Goal: Task Accomplishment & Management: Complete application form

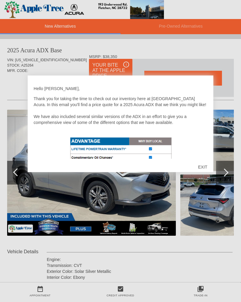
click at [207, 170] on div "EXIT" at bounding box center [202, 167] width 21 height 18
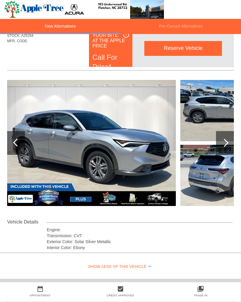
scroll to position [30, 0]
click at [229, 144] on div at bounding box center [225, 143] width 18 height 24
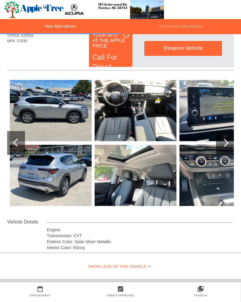
click at [141, 121] on img at bounding box center [136, 110] width 82 height 61
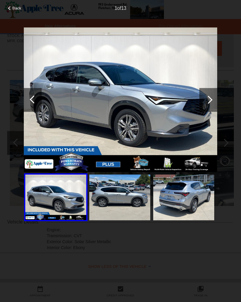
click at [165, 104] on img at bounding box center [121, 99] width 194 height 145
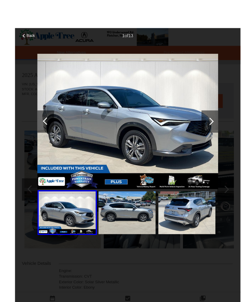
scroll to position [0, 1]
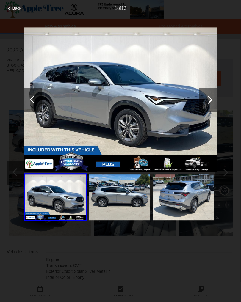
click at [211, 103] on div at bounding box center [208, 100] width 18 height 24
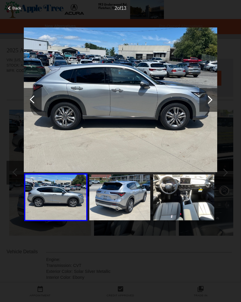
click at [211, 104] on div at bounding box center [208, 100] width 18 height 24
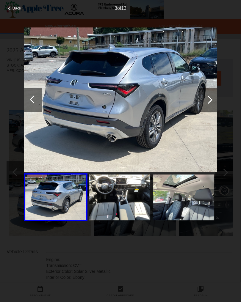
click at [212, 104] on div at bounding box center [208, 100] width 18 height 24
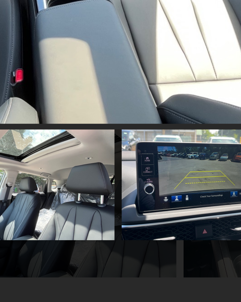
click at [89, 175] on img at bounding box center [119, 198] width 61 height 46
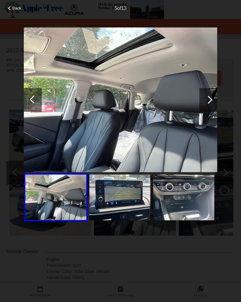
click at [208, 100] on div at bounding box center [209, 100] width 8 height 8
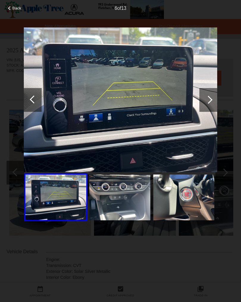
click at [207, 105] on div at bounding box center [208, 100] width 18 height 24
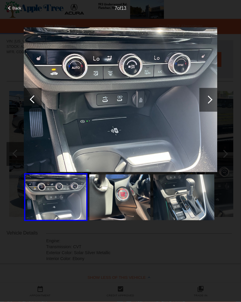
click at [210, 104] on div at bounding box center [208, 100] width 18 height 24
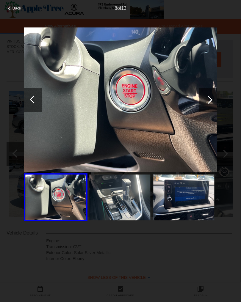
click at [210, 99] on div at bounding box center [209, 100] width 8 height 8
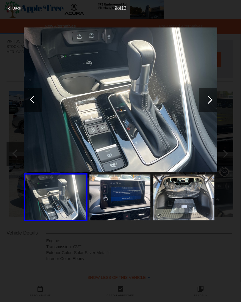
click at [210, 103] on div at bounding box center [208, 100] width 18 height 24
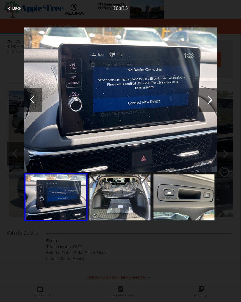
click at [211, 103] on div at bounding box center [208, 100] width 18 height 24
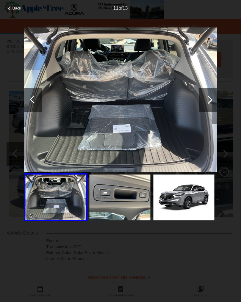
click at [211, 105] on div at bounding box center [208, 100] width 18 height 24
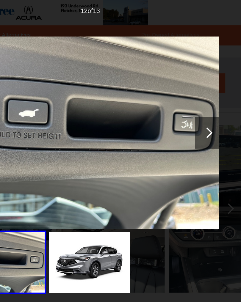
scroll to position [16, 1]
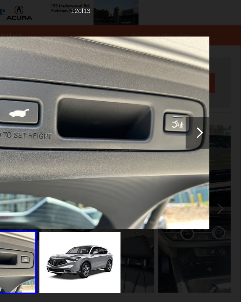
click at [199, 103] on div at bounding box center [208, 100] width 18 height 24
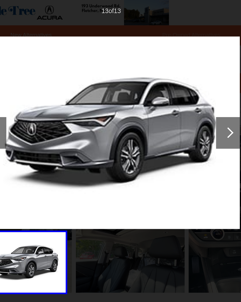
scroll to position [16, 0]
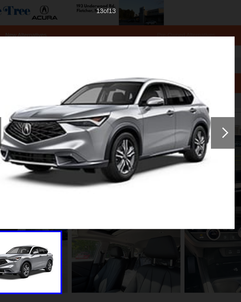
click at [199, 102] on div at bounding box center [208, 100] width 18 height 24
click at [205, 102] on div at bounding box center [209, 100] width 8 height 8
click at [199, 103] on div at bounding box center [208, 100] width 18 height 24
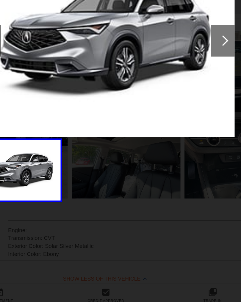
scroll to position [17, 0]
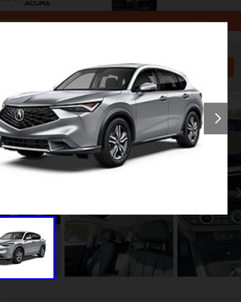
click at [205, 96] on div at bounding box center [209, 100] width 8 height 8
